Goal: Find contact information: Find contact information

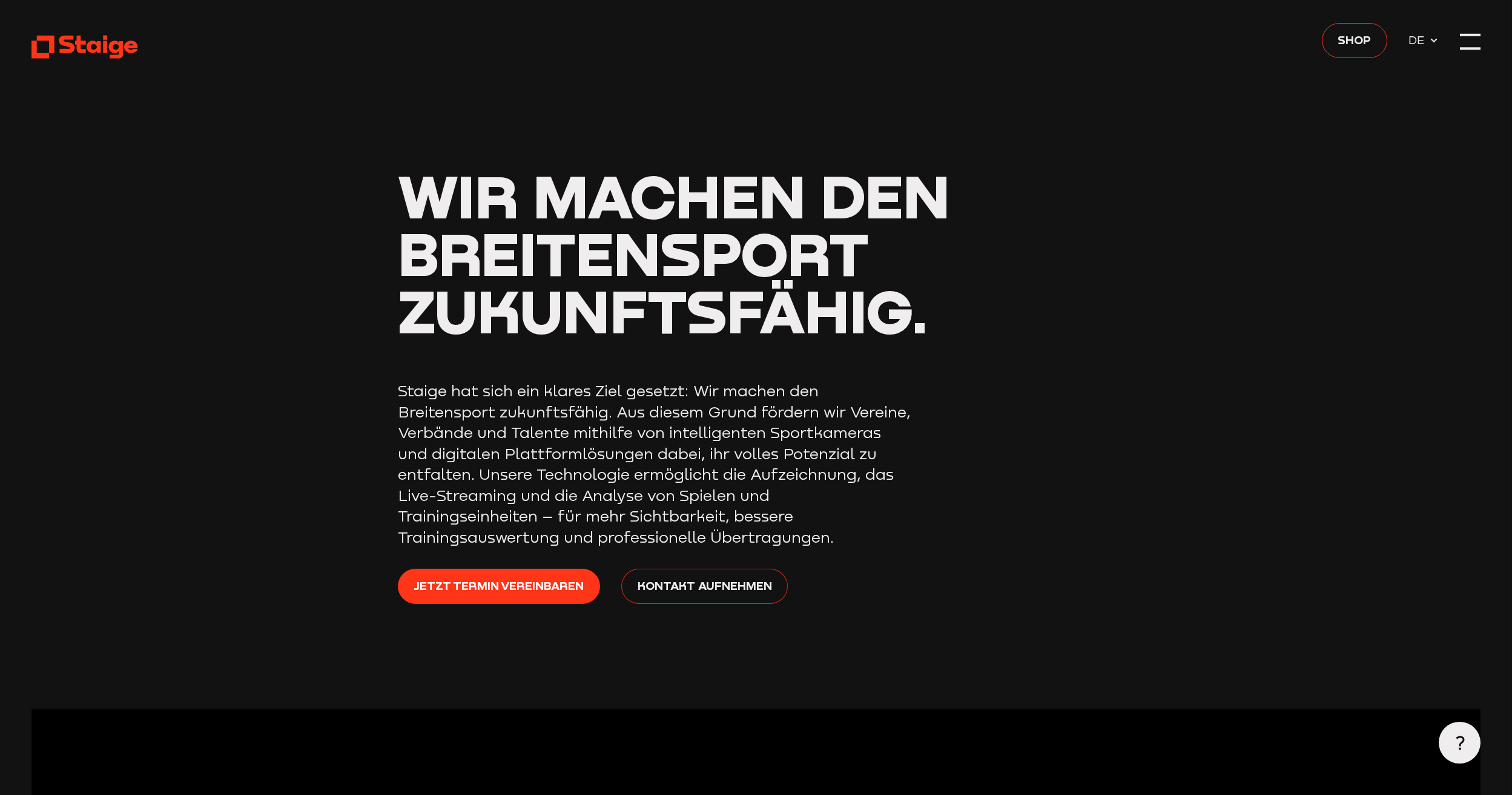
click at [721, 586] on span "Kontakt aufnehmen" at bounding box center [705, 585] width 135 height 18
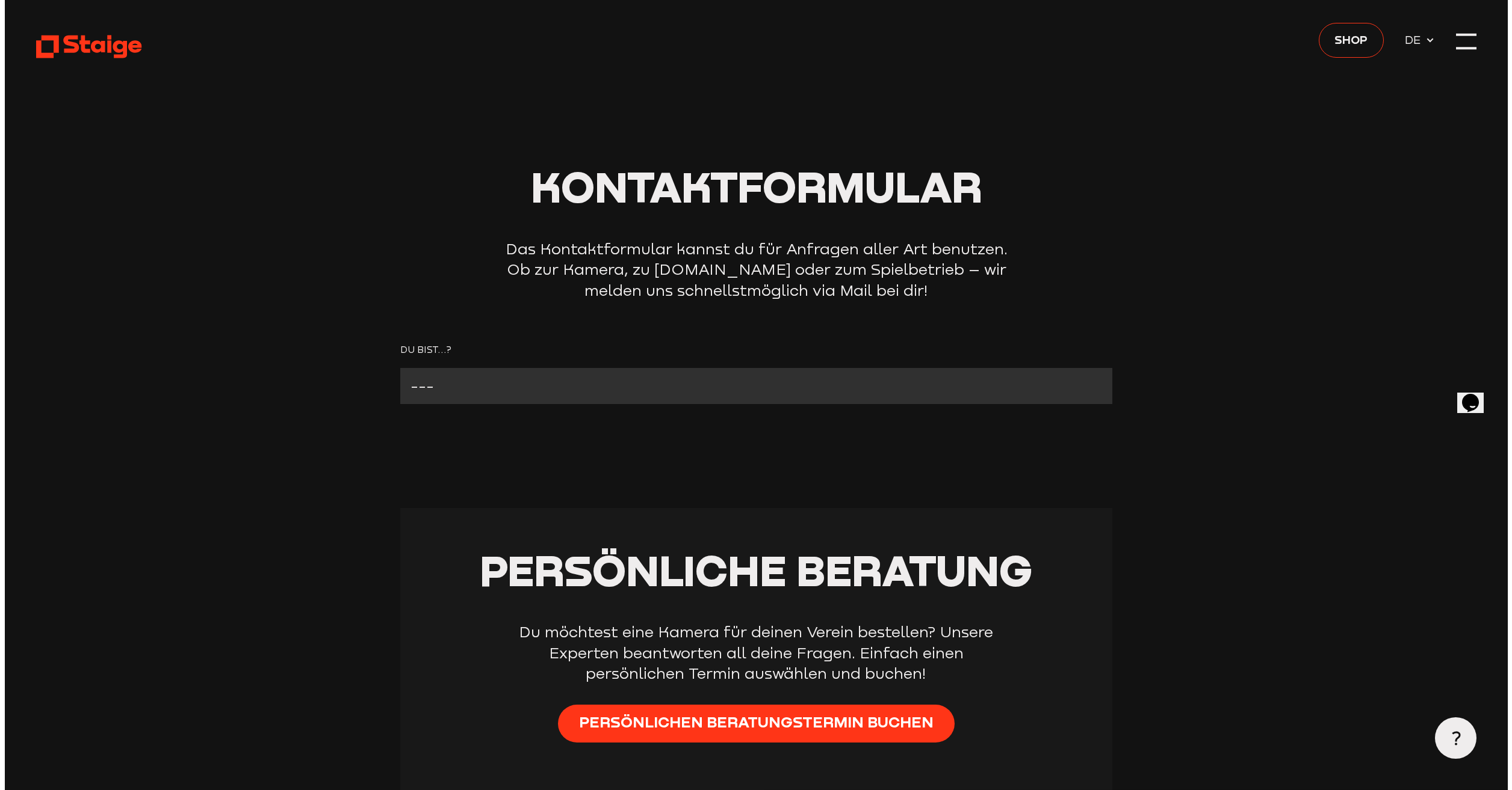
scroll to position [60, 0]
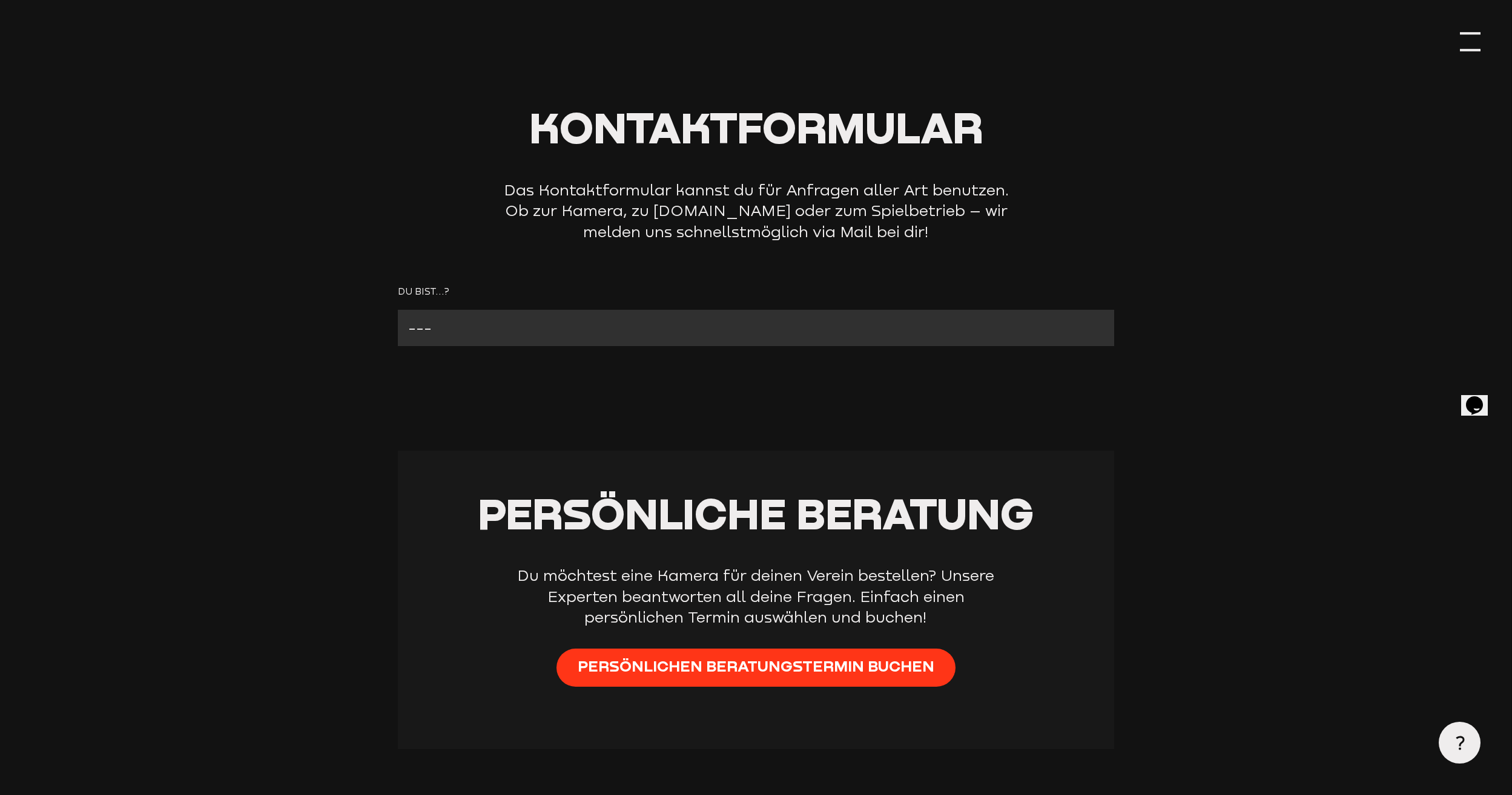
click at [1468, 44] on div at bounding box center [1470, 42] width 21 height 21
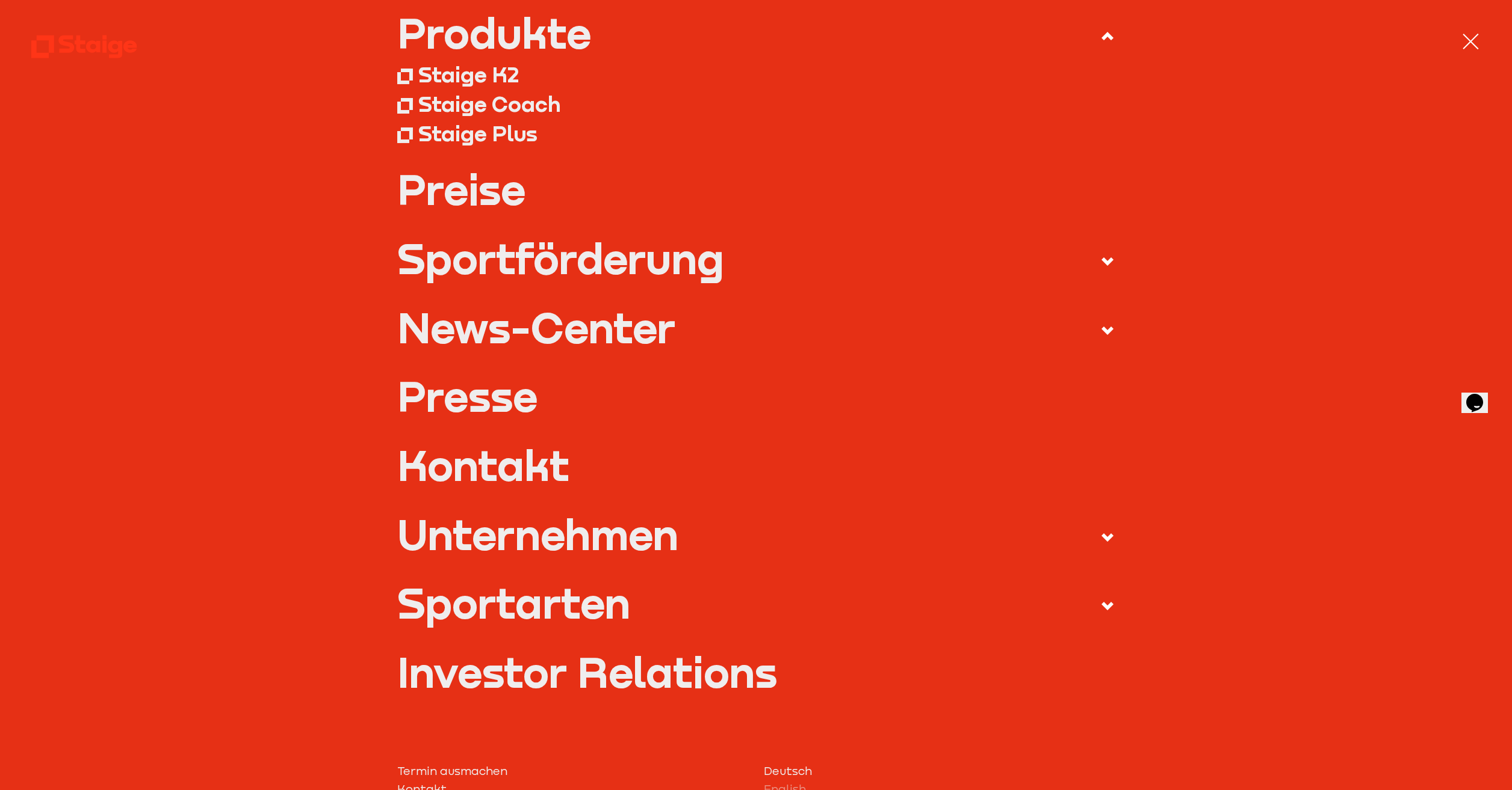
scroll to position [240, 0]
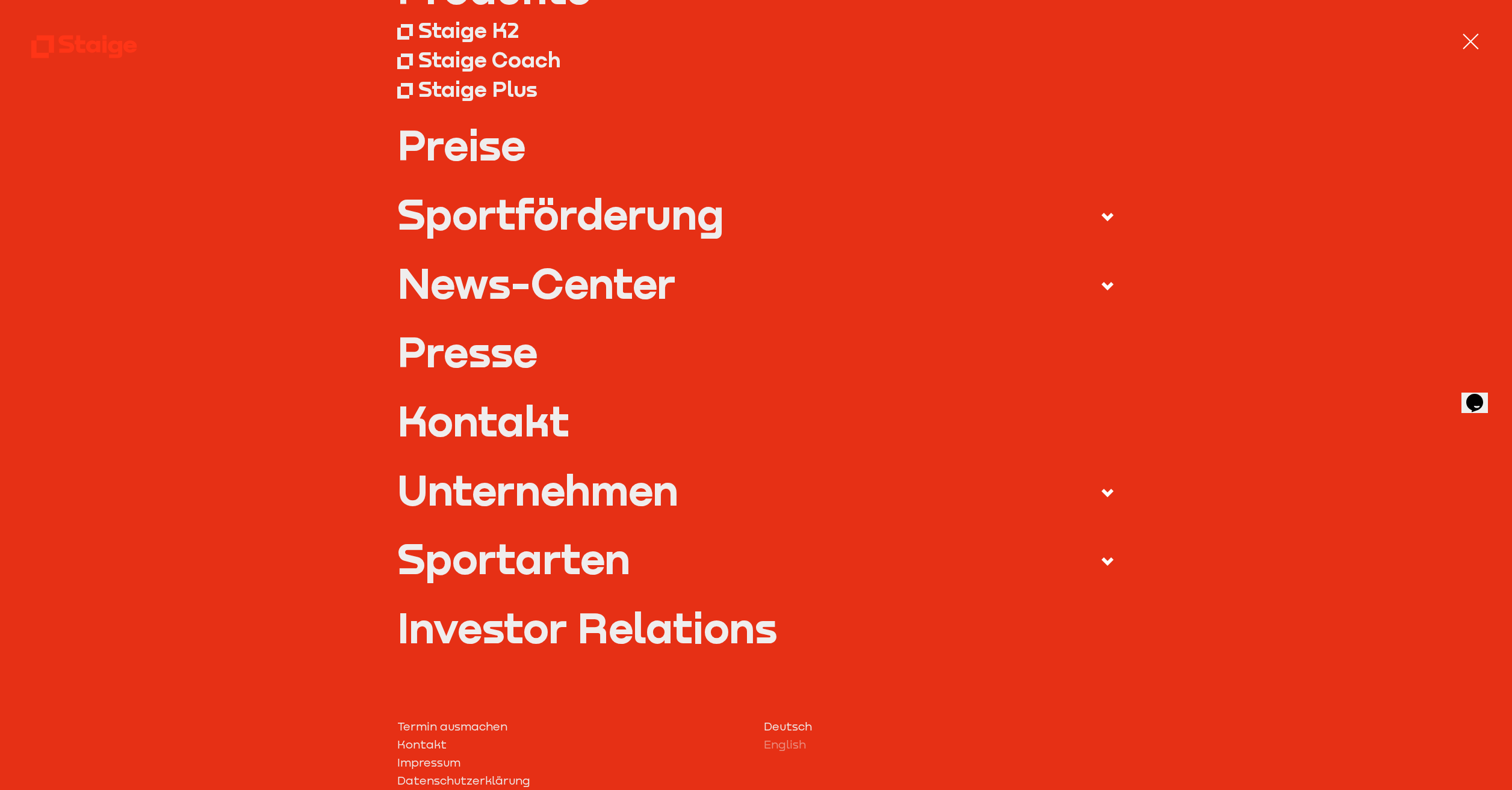
click at [541, 427] on link "Kontakt" at bounding box center [756, 421] width 717 height 42
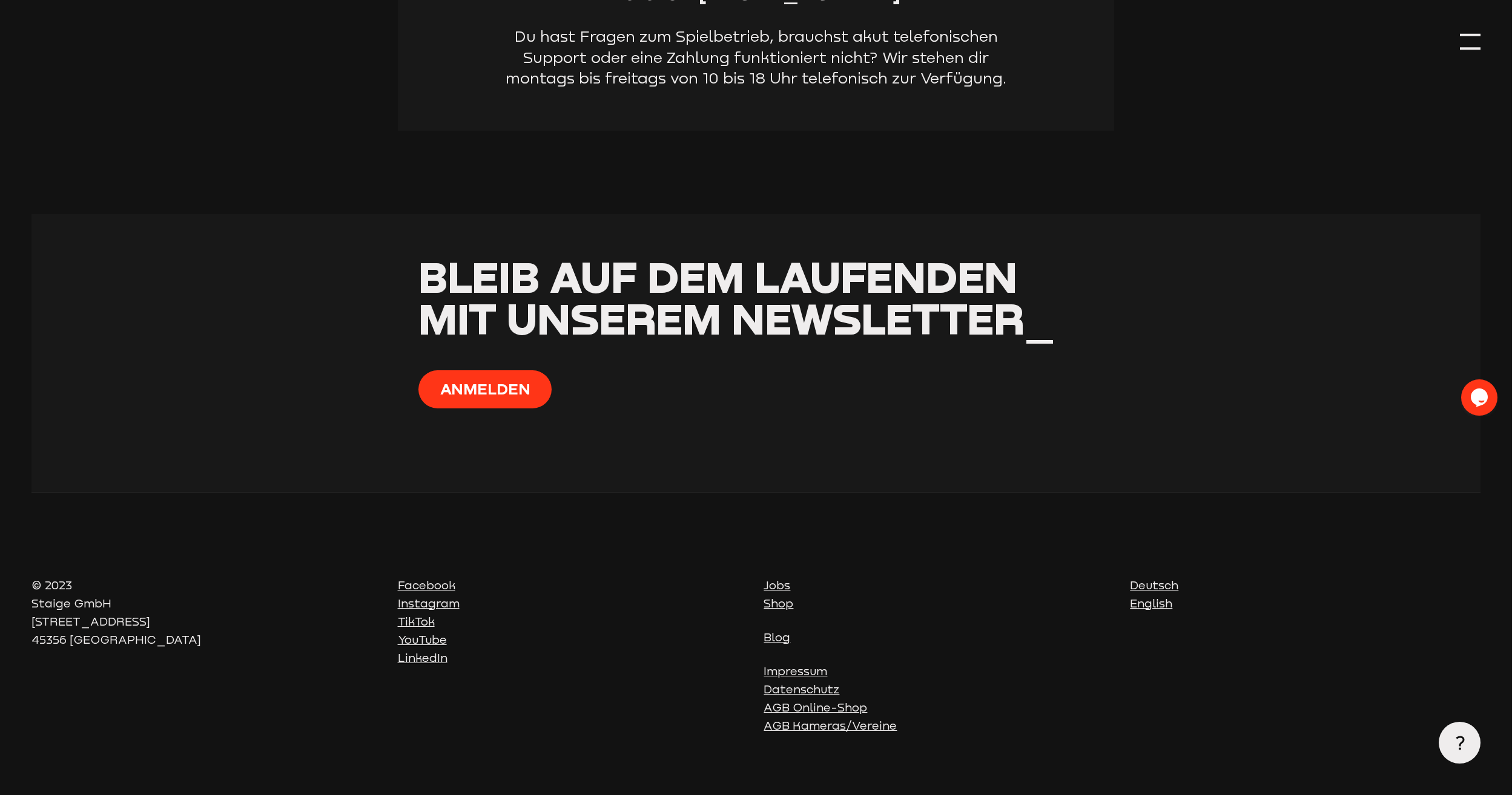
scroll to position [996, 0]
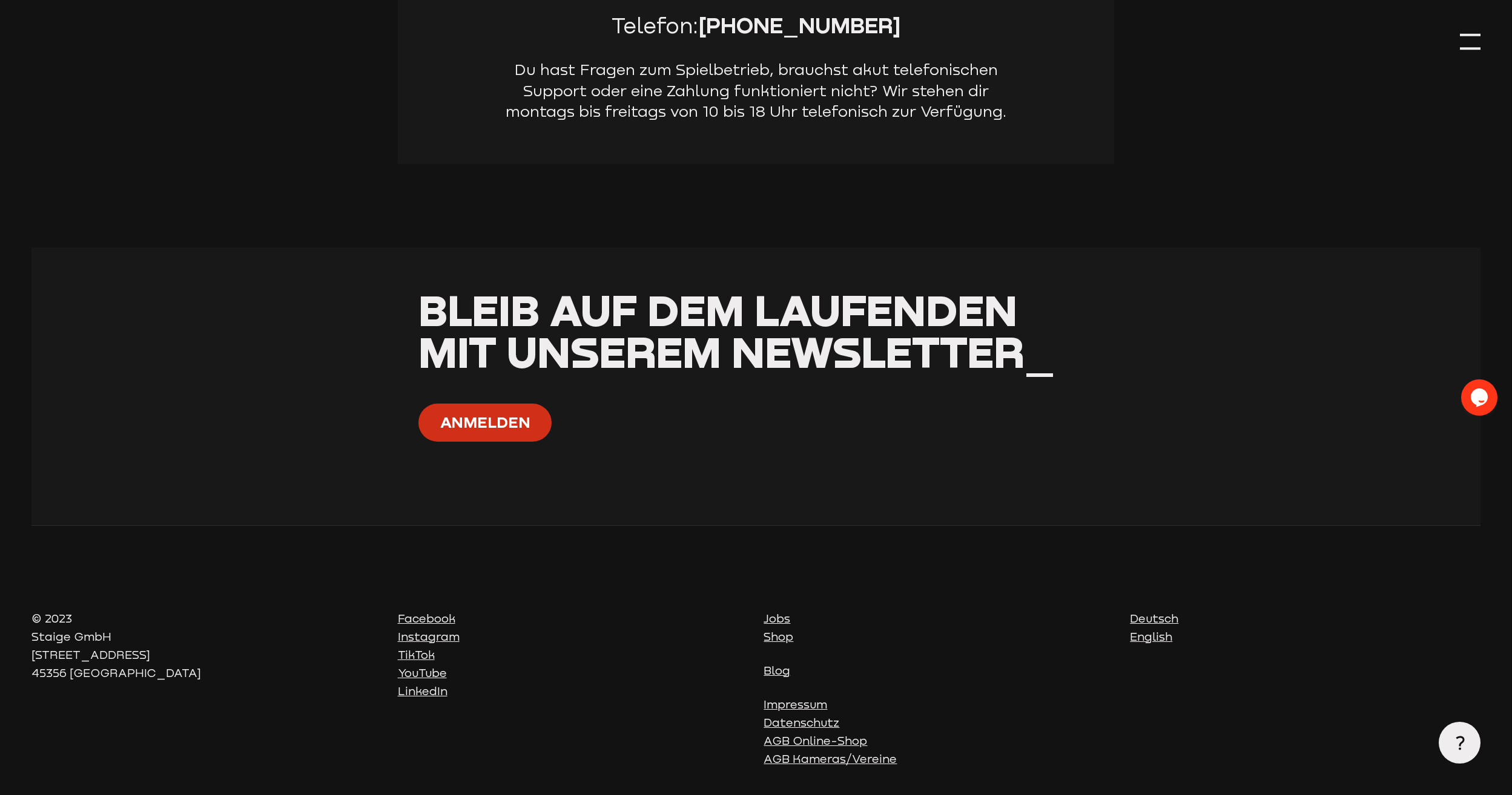
click at [516, 427] on button "Anmelden" at bounding box center [485, 422] width 134 height 37
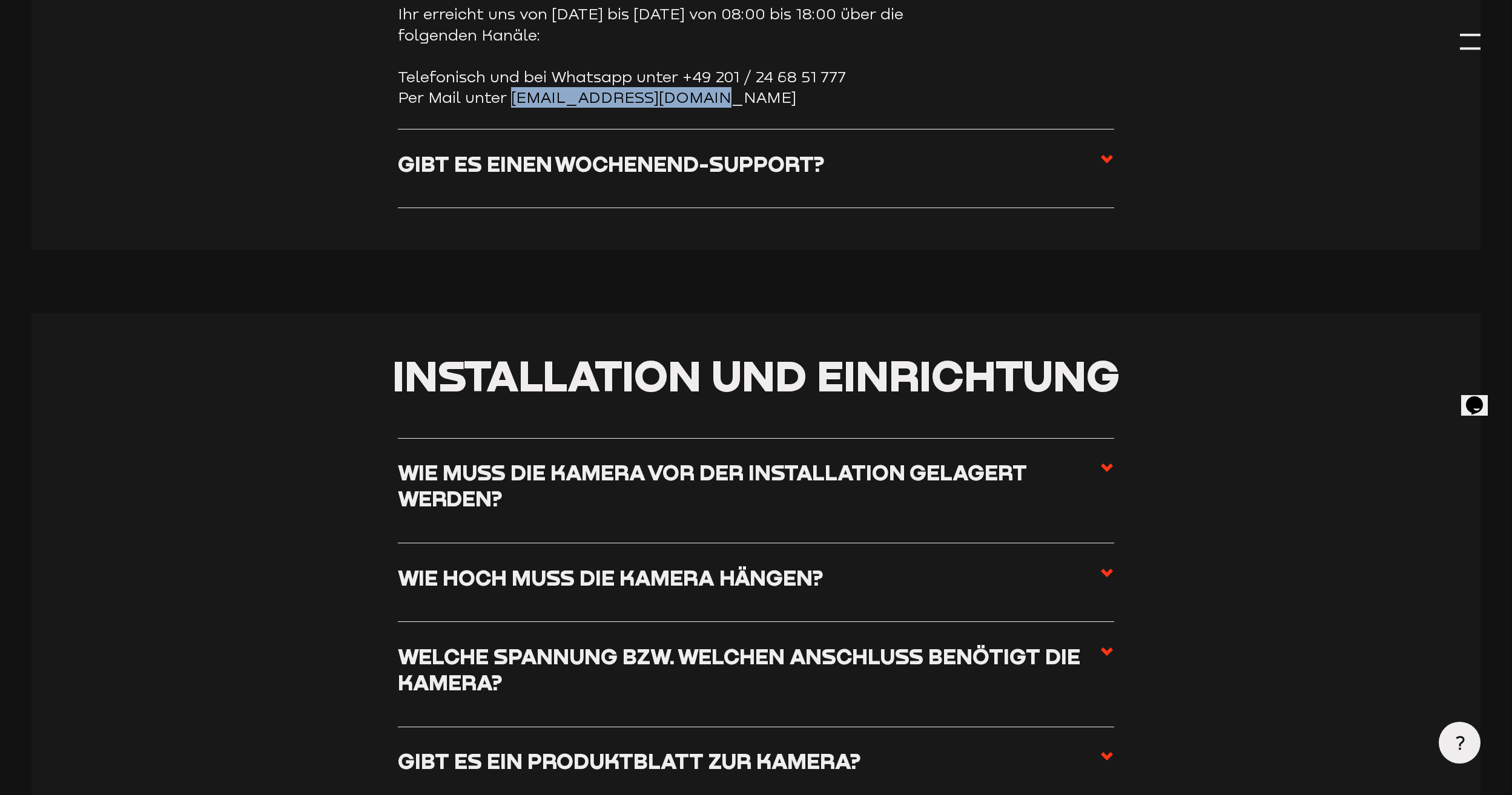
drag, startPoint x: 706, startPoint y: 102, endPoint x: 515, endPoint y: 91, distance: 191.3
click at [515, 91] on li "Per Mail unter [EMAIL_ADDRESS][DOMAIN_NAME]" at bounding box center [756, 97] width 717 height 21
copy li "[EMAIL_ADDRESS][DOMAIN_NAME]"
